Goal: Task Accomplishment & Management: Manage account settings

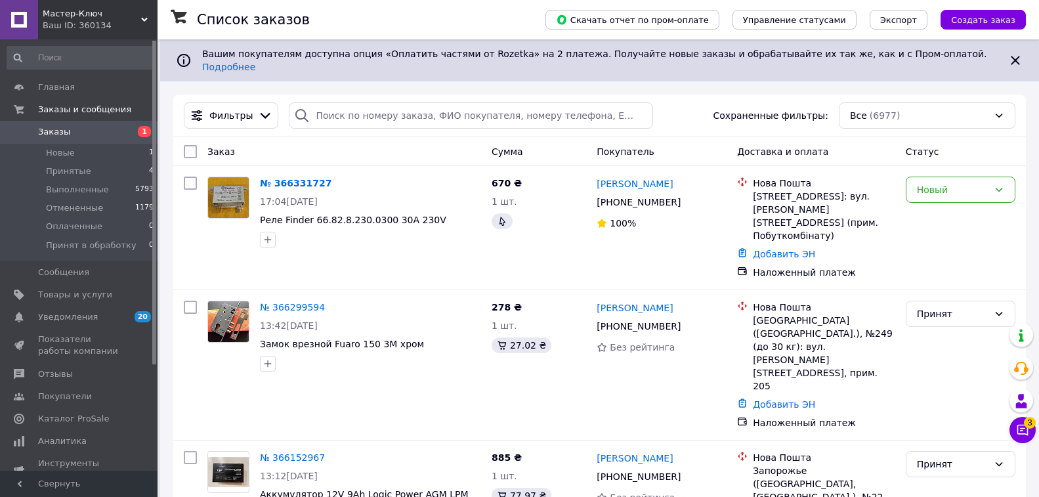
click at [1026, 426] on span "3" at bounding box center [1030, 423] width 12 height 12
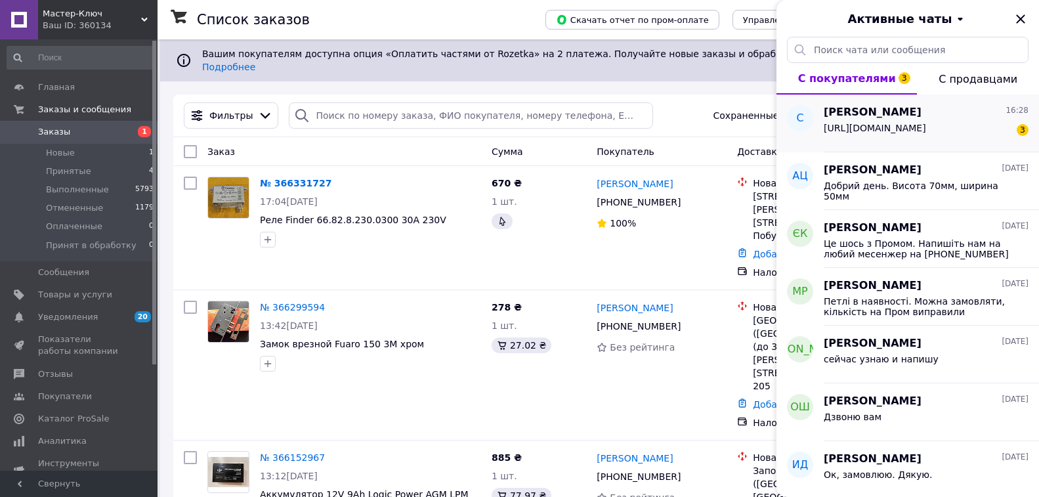
click at [870, 131] on span "https://bt.rozetka.com.ua/5370464/p5370464/" at bounding box center [875, 128] width 102 height 10
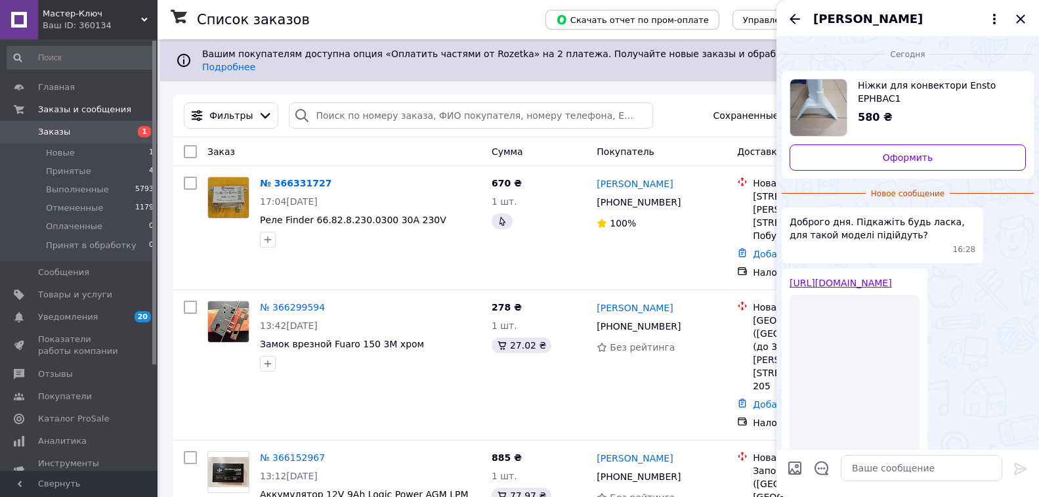
click at [880, 282] on link "https://bt.rozetka.com.ua/5370464/p5370464/" at bounding box center [840, 283] width 102 height 10
click at [1019, 16] on icon "Закрыть" at bounding box center [1020, 19] width 16 height 16
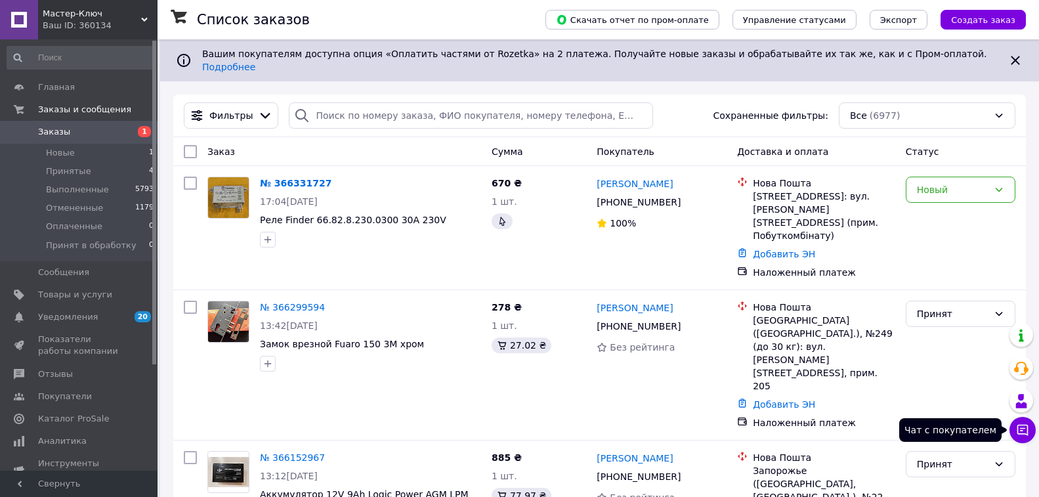
click at [1022, 438] on button "Чат с покупателем" at bounding box center [1022, 430] width 26 height 26
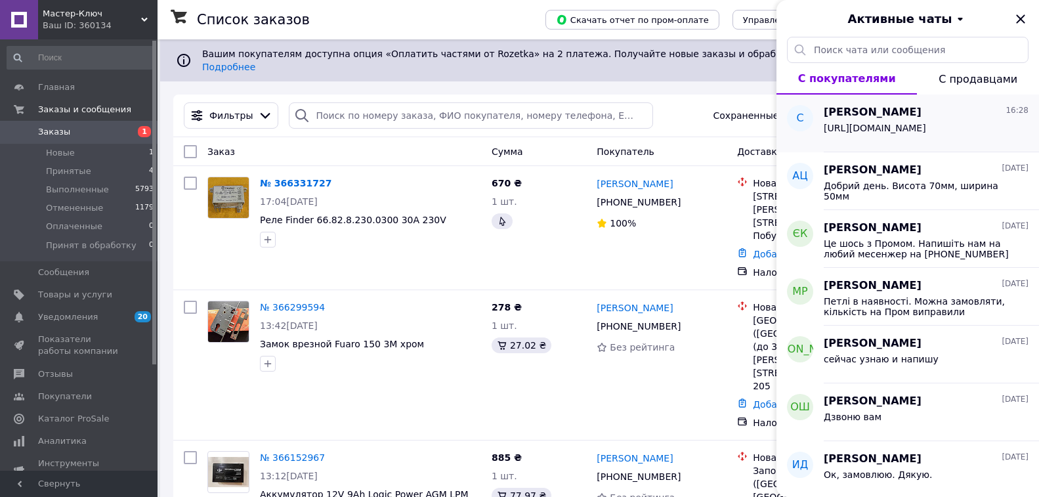
click at [873, 133] on span "https://bt.rozetka.com.ua/5370464/p5370464/" at bounding box center [875, 128] width 102 height 10
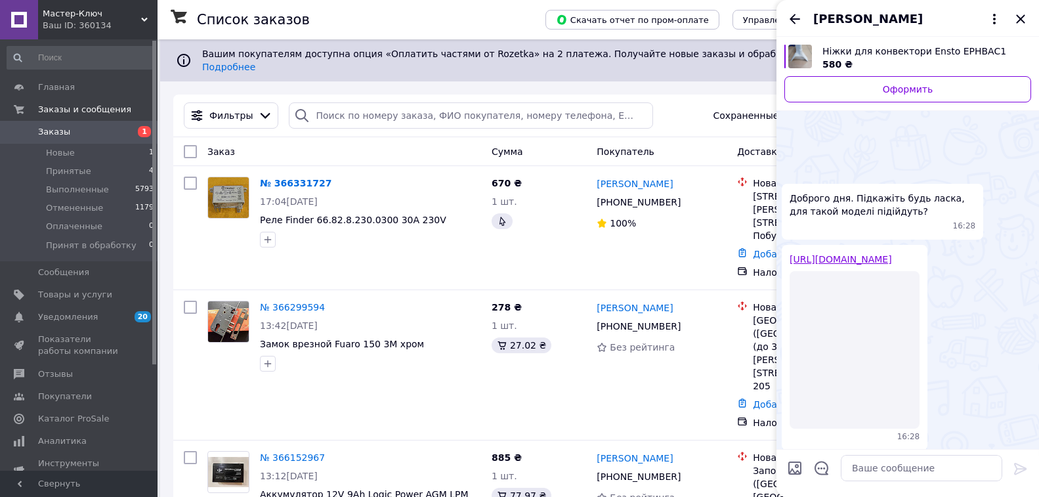
scroll to position [68, 0]
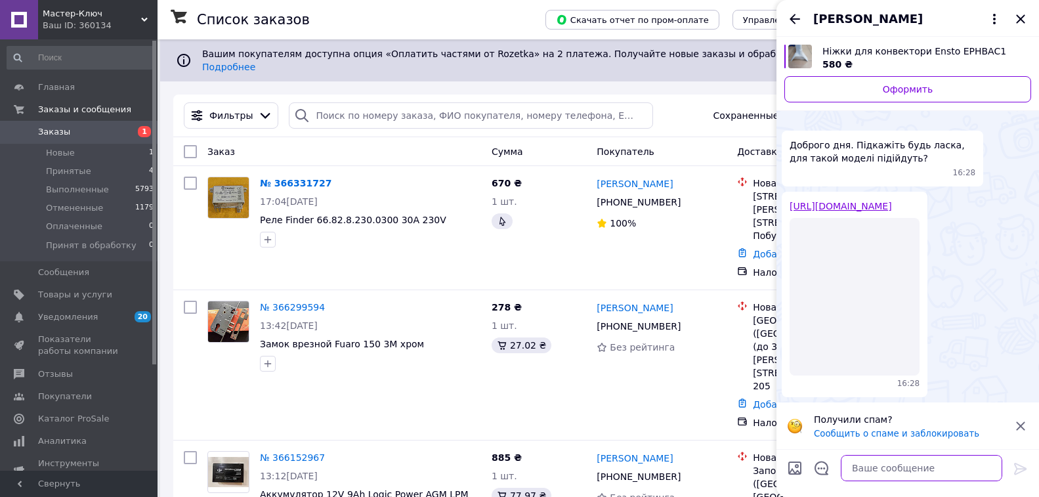
click at [864, 471] on textarea at bounding box center [921, 468] width 161 height 26
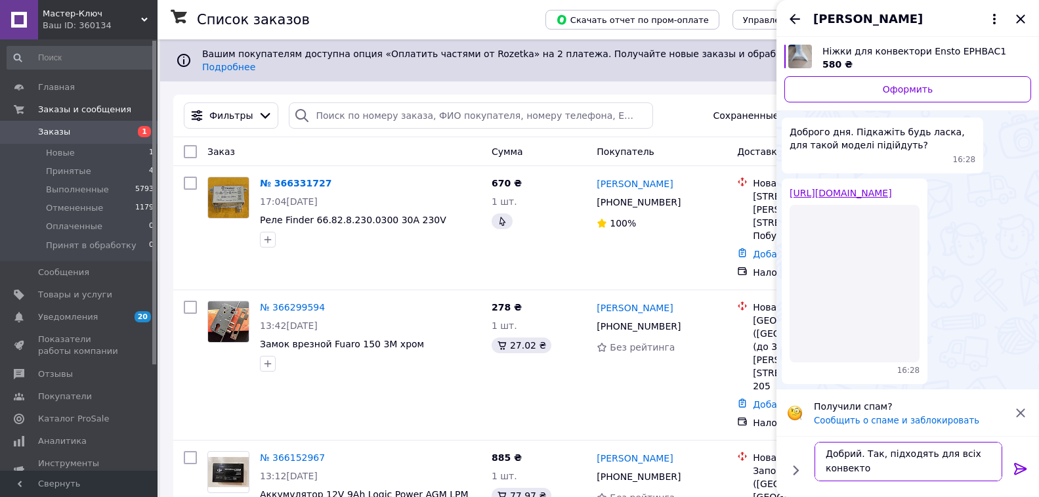
scroll to position [1, 0]
type textarea "Добрий. Так, підходять для всіх конвекторів Beta. Можете замовляти"
click at [1018, 467] on icon at bounding box center [1020, 469] width 16 height 16
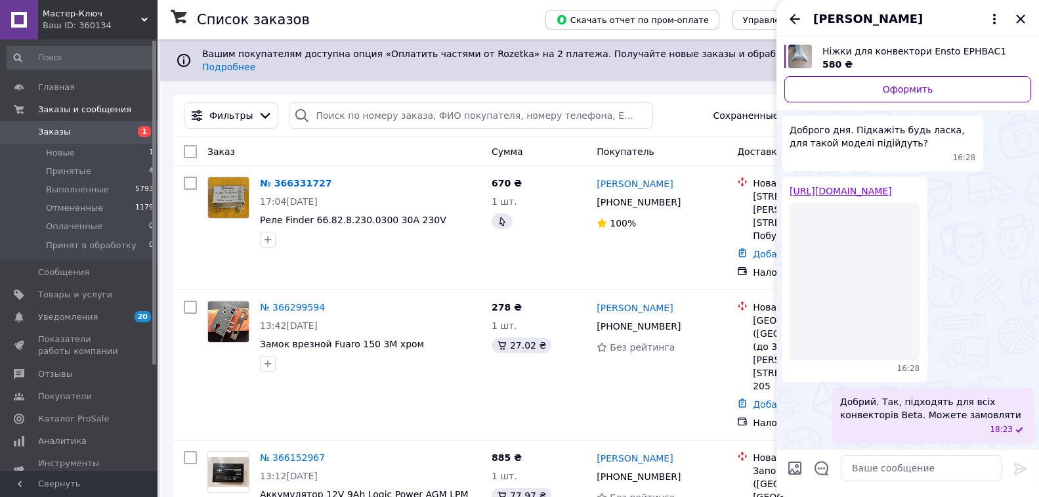
scroll to position [47, 0]
click at [1020, 18] on icon "Закрыть" at bounding box center [1020, 19] width 16 height 16
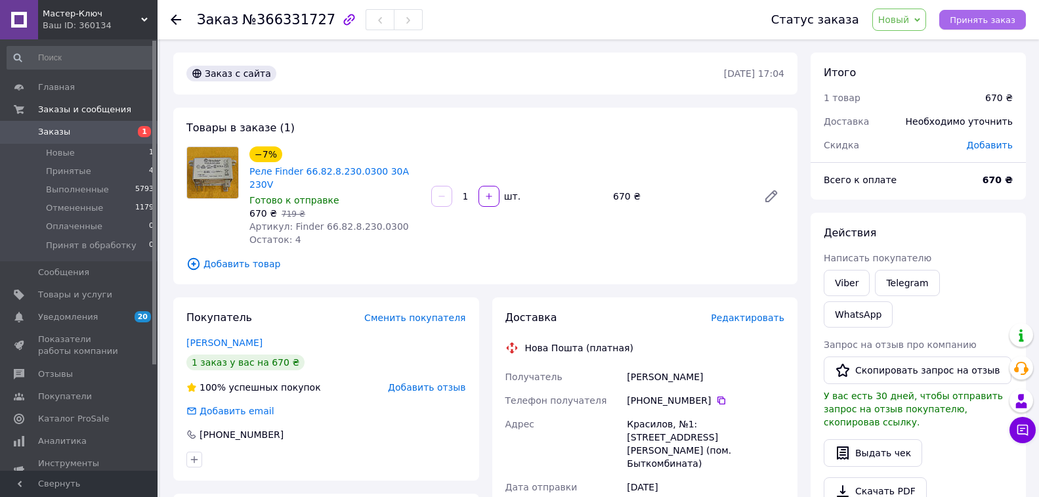
click at [988, 22] on span "Принять заказ" at bounding box center [982, 20] width 66 height 10
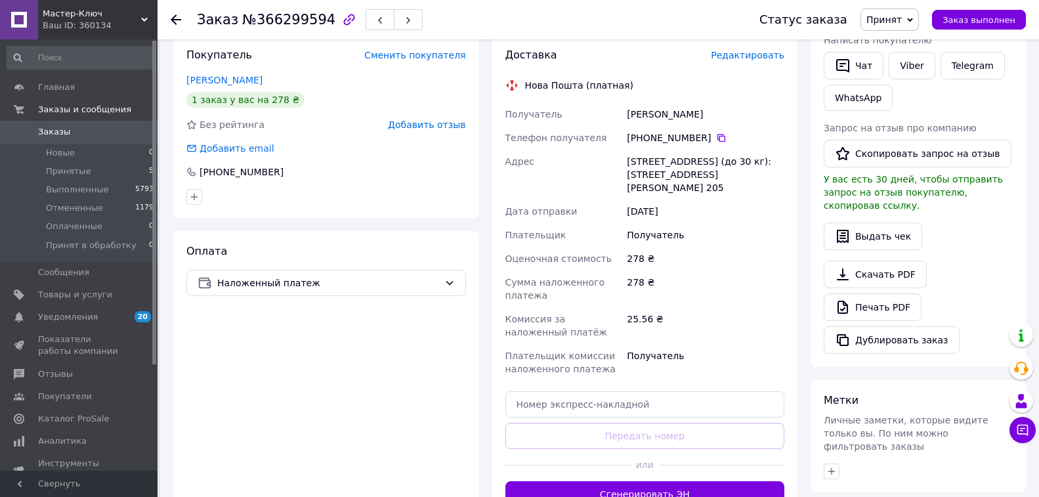
scroll to position [328, 0]
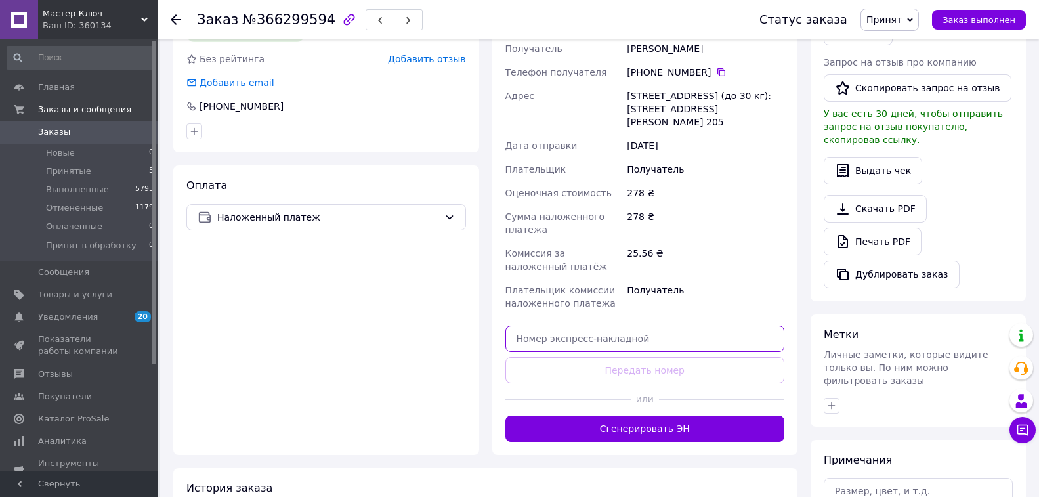
click at [566, 339] on input "text" at bounding box center [645, 338] width 280 height 26
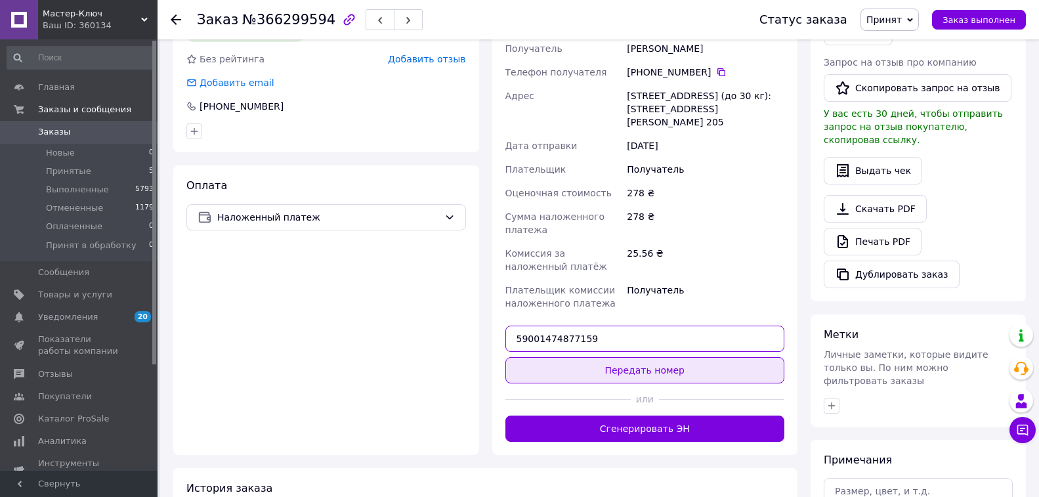
type input "59001474877159"
click at [629, 367] on button "Передать номер" at bounding box center [645, 370] width 280 height 26
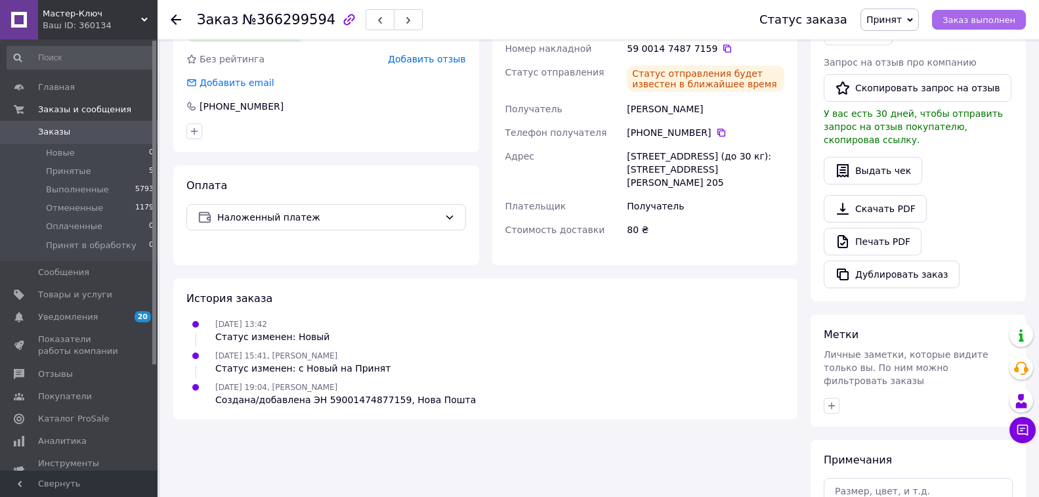
click at [977, 18] on span "Заказ выполнен" at bounding box center [978, 20] width 73 height 10
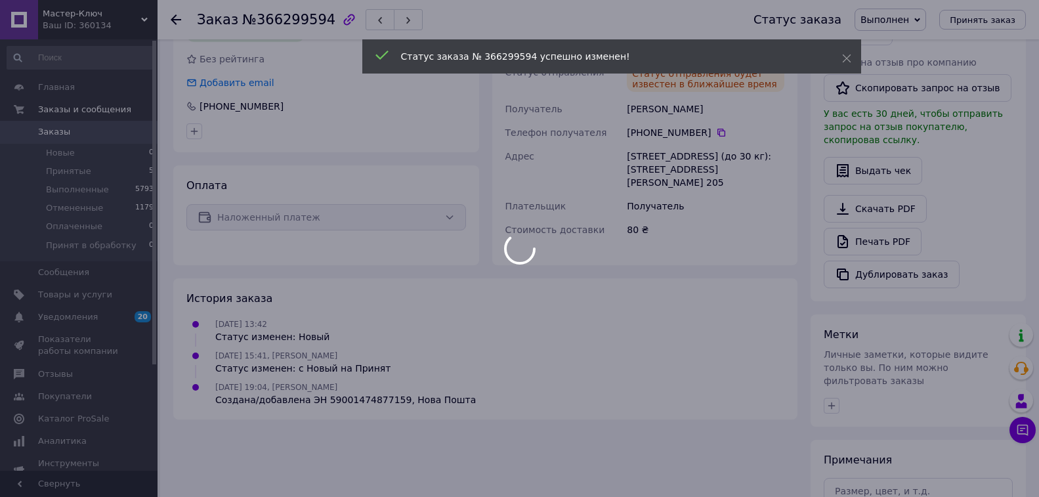
scroll to position [303, 0]
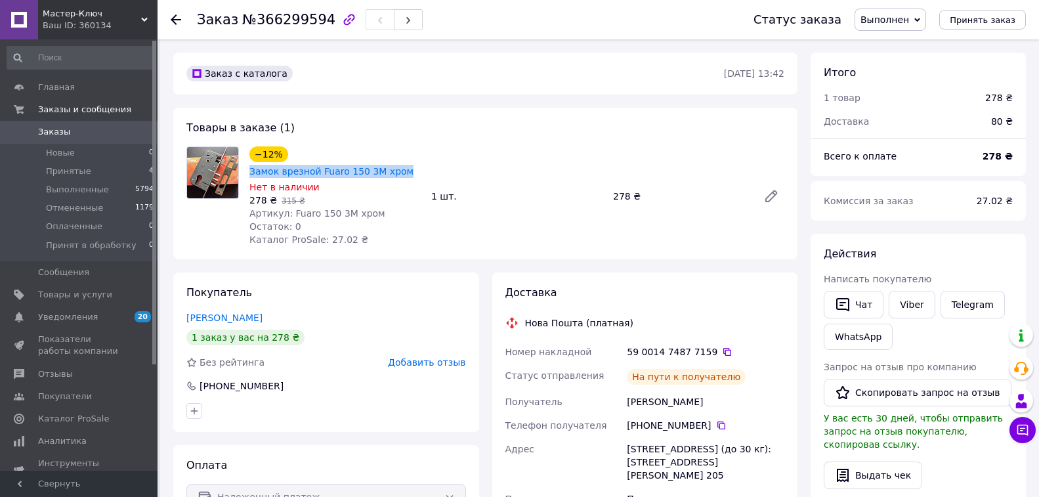
drag, startPoint x: 406, startPoint y: 176, endPoint x: 249, endPoint y: 178, distance: 156.2
click at [249, 178] on div "−12% Замок врезной Fuaro 150 3М хром" at bounding box center [335, 162] width 174 height 34
copy link "Замок врезной Fuaro 150 3М хром"
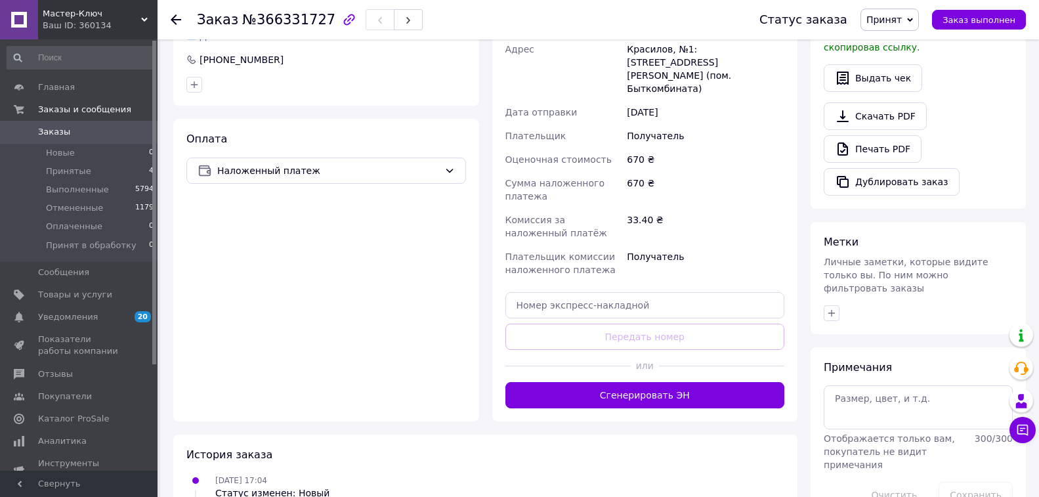
scroll to position [394, 0]
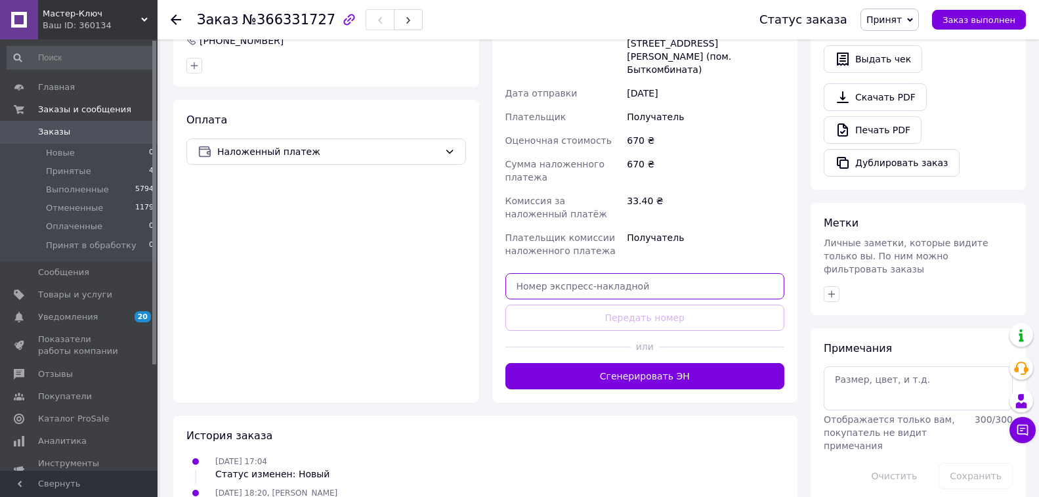
click at [551, 273] on input "text" at bounding box center [645, 286] width 280 height 26
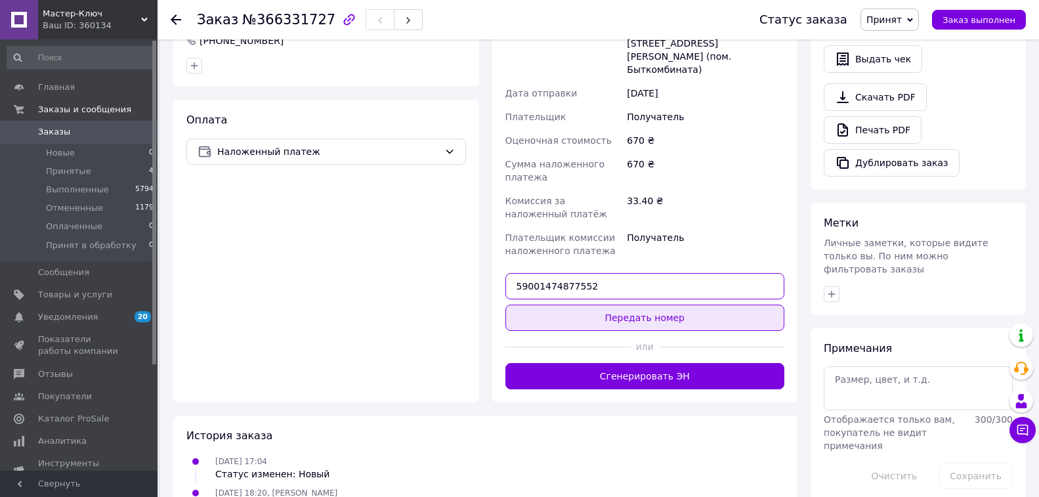
type input "59001474877552"
click at [617, 304] on button "Передать номер" at bounding box center [645, 317] width 280 height 26
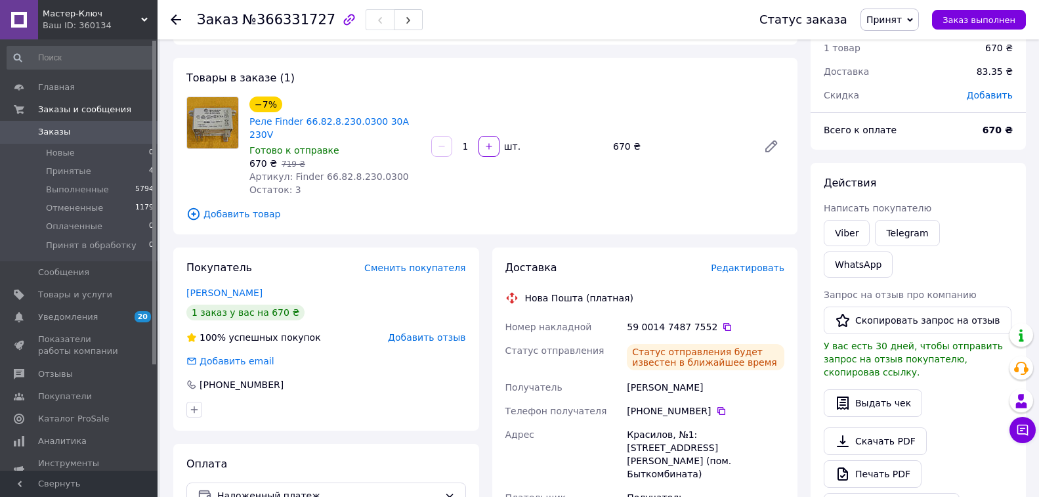
scroll to position [26, 0]
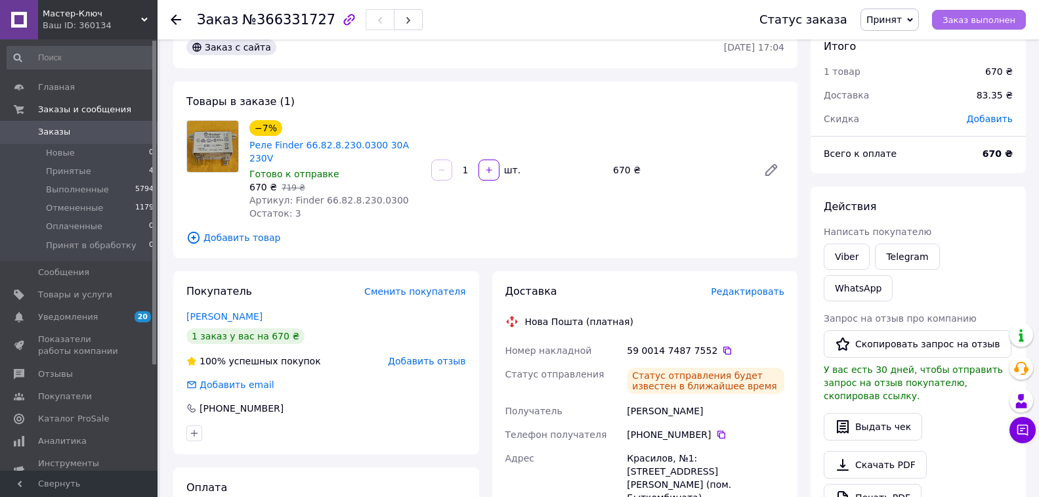
click at [965, 18] on span "Заказ выполнен" at bounding box center [978, 20] width 73 height 10
